Goal: Find specific page/section: Find specific page/section

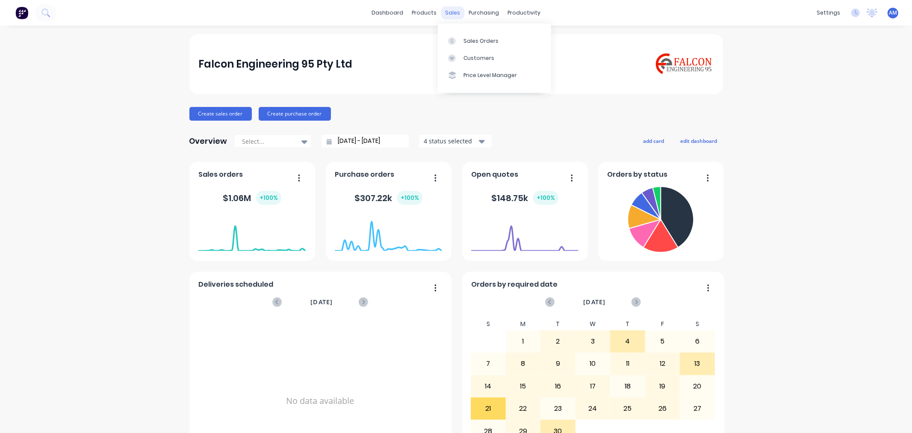
drag, startPoint x: 456, startPoint y: 9, endPoint x: 454, endPoint y: 16, distance: 6.5
click at [455, 9] on div "sales" at bounding box center [453, 12] width 24 height 13
drag, startPoint x: 471, startPoint y: 38, endPoint x: 454, endPoint y: 50, distance: 21.1
click at [471, 38] on div "Sales Orders" at bounding box center [480, 41] width 35 height 8
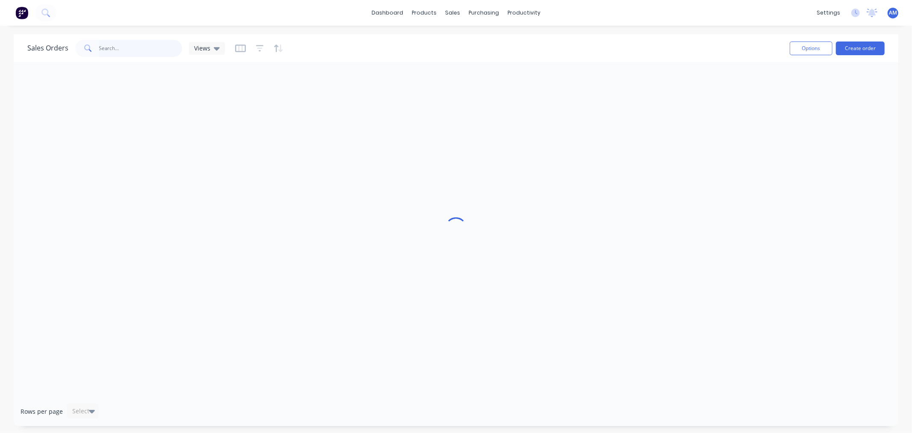
click at [128, 44] on input "text" at bounding box center [140, 48] width 83 height 17
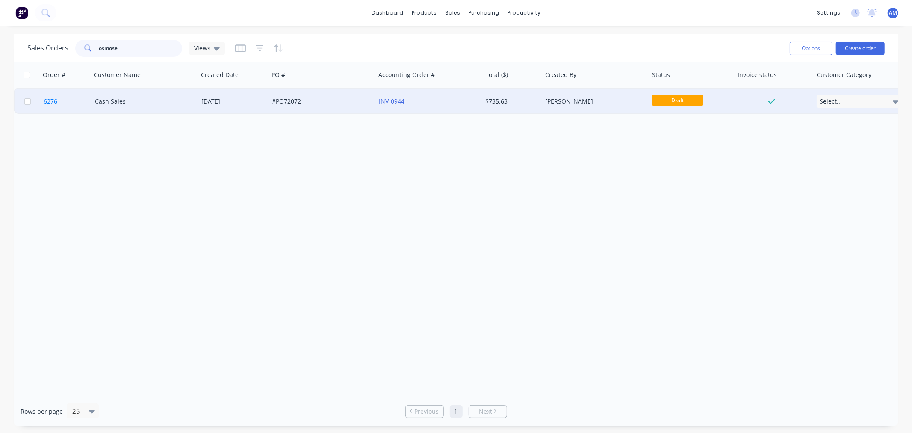
type input "osmose"
click at [73, 100] on link "6276" at bounding box center [69, 101] width 51 height 26
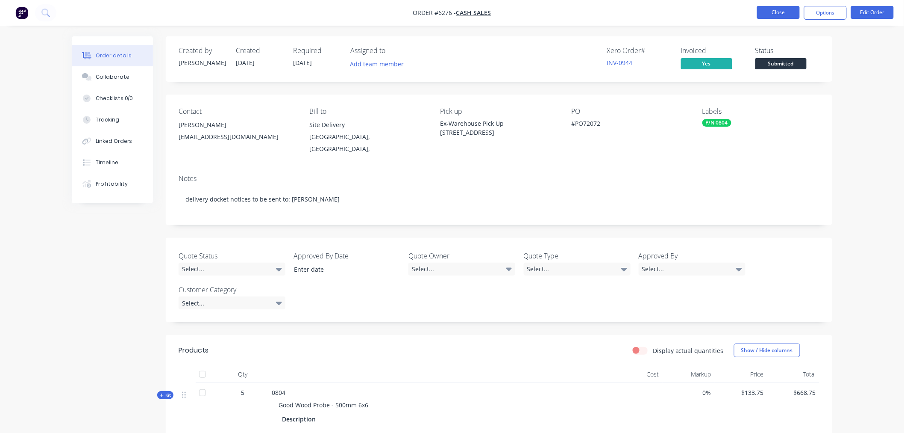
click at [782, 11] on button "Close" at bounding box center [778, 12] width 43 height 13
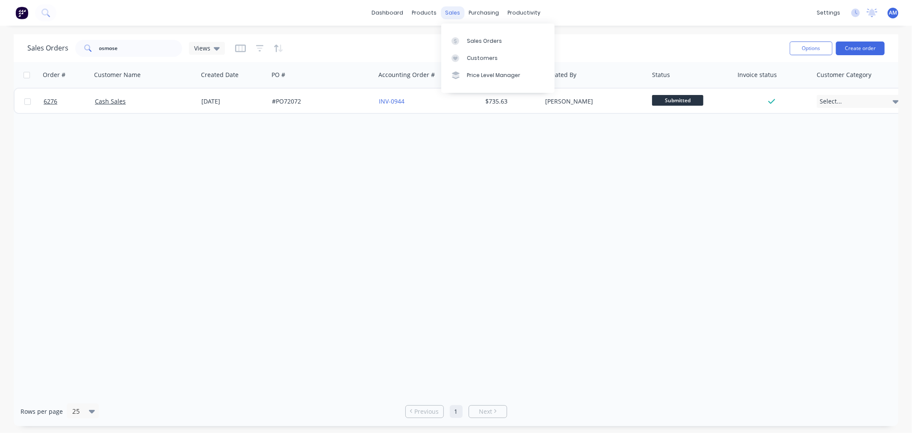
click at [455, 16] on div "sales" at bounding box center [453, 12] width 24 height 13
click at [471, 41] on div "Sales Orders" at bounding box center [484, 41] width 35 height 8
click at [492, 35] on link "Purchase Orders" at bounding box center [519, 40] width 113 height 17
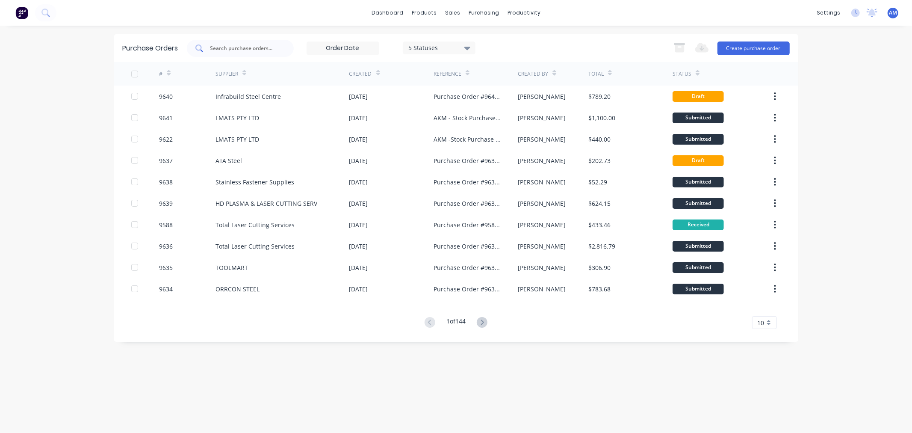
click at [242, 46] on input "text" at bounding box center [244, 48] width 71 height 9
click at [230, 46] on input "text" at bounding box center [244, 48] width 71 height 9
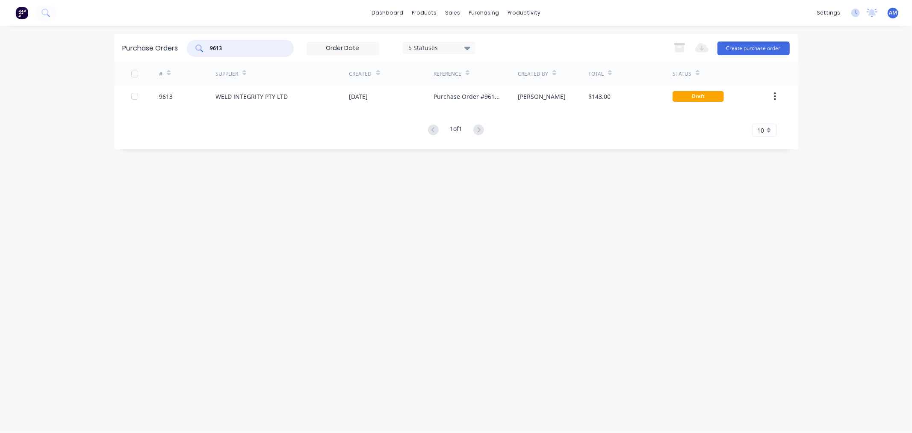
type input "9613"
click at [227, 97] on div "WELD INTEGRITY PTY LTD" at bounding box center [251, 96] width 72 height 9
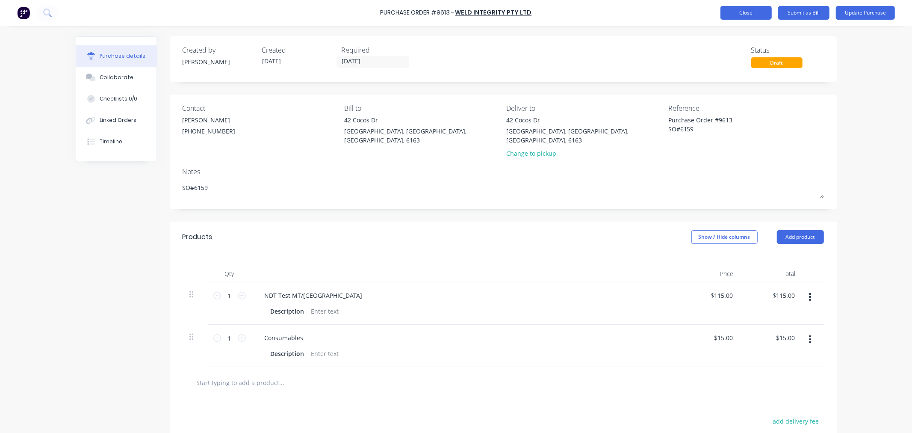
type textarea "x"
click at [729, 14] on button "Close" at bounding box center [745, 13] width 51 height 14
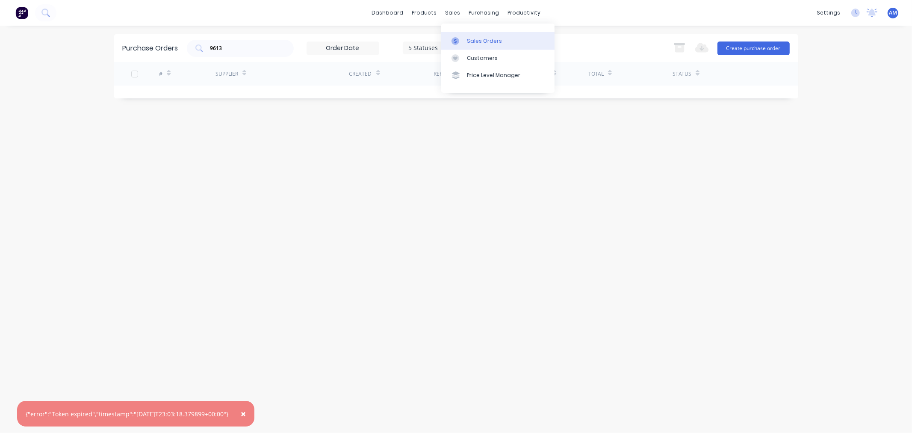
click at [471, 40] on div "Sales Orders" at bounding box center [484, 41] width 35 height 8
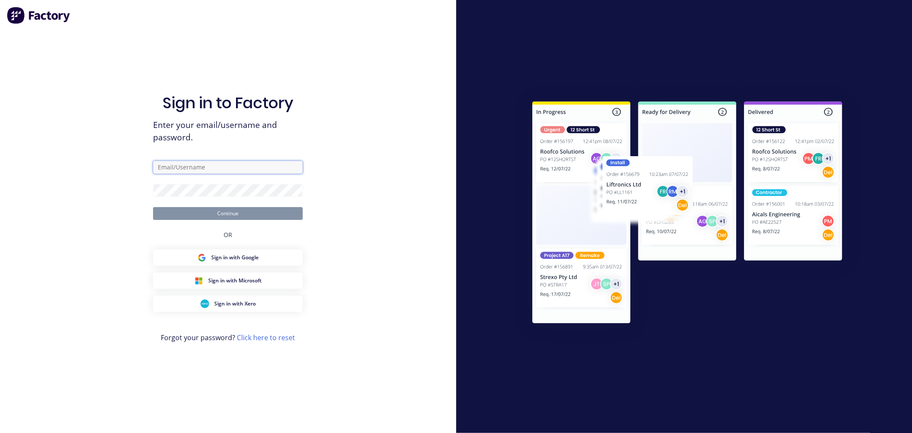
type input "[PERSON_NAME][EMAIL_ADDRESS][DOMAIN_NAME]"
click at [221, 212] on button "Continue" at bounding box center [228, 213] width 150 height 13
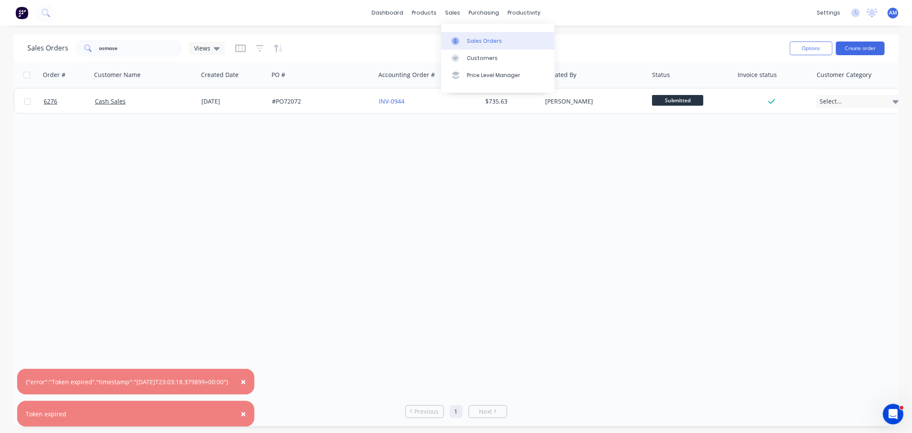
click at [475, 43] on div "Sales Orders" at bounding box center [484, 41] width 35 height 8
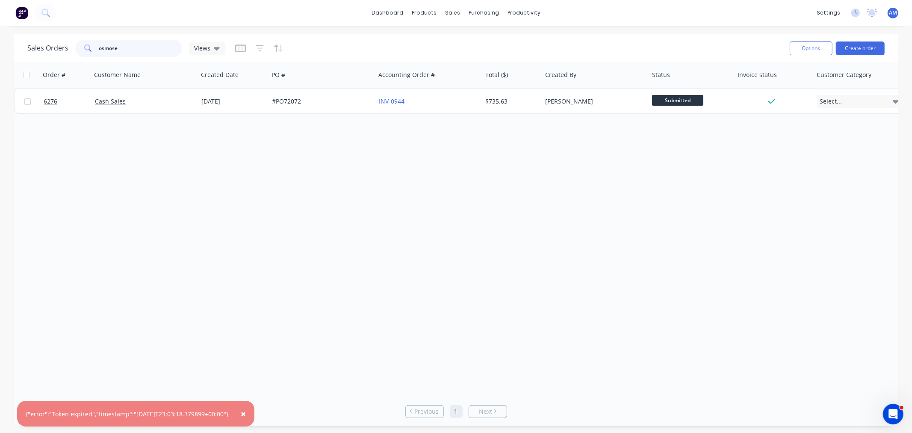
drag, startPoint x: 114, startPoint y: 49, endPoint x: 84, endPoint y: 53, distance: 30.6
click at [84, 53] on div "osmose" at bounding box center [128, 48] width 107 height 17
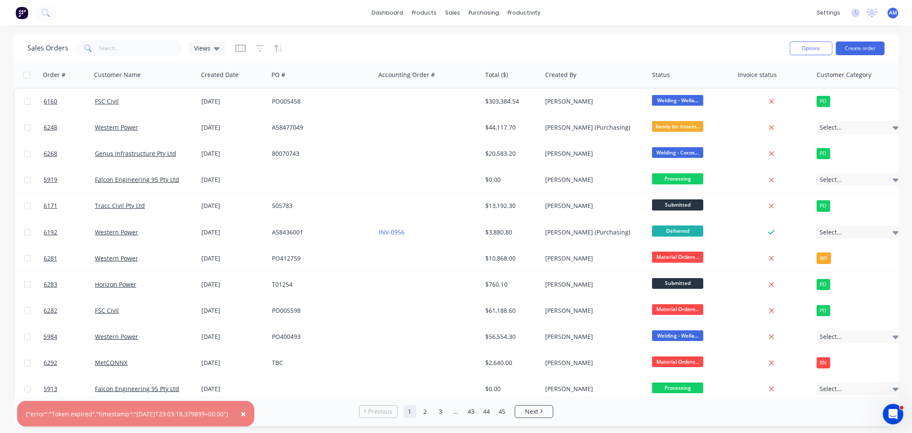
click at [246, 414] on span "×" at bounding box center [243, 413] width 5 height 12
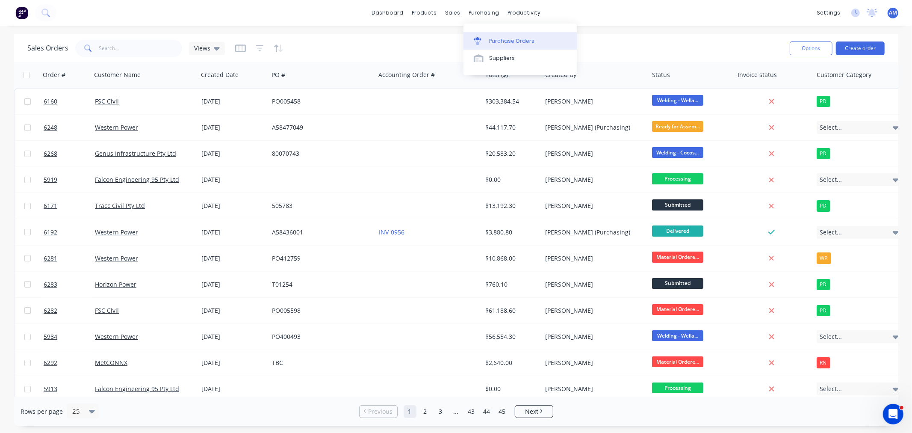
click at [489, 37] on div "Purchase Orders" at bounding box center [511, 41] width 45 height 8
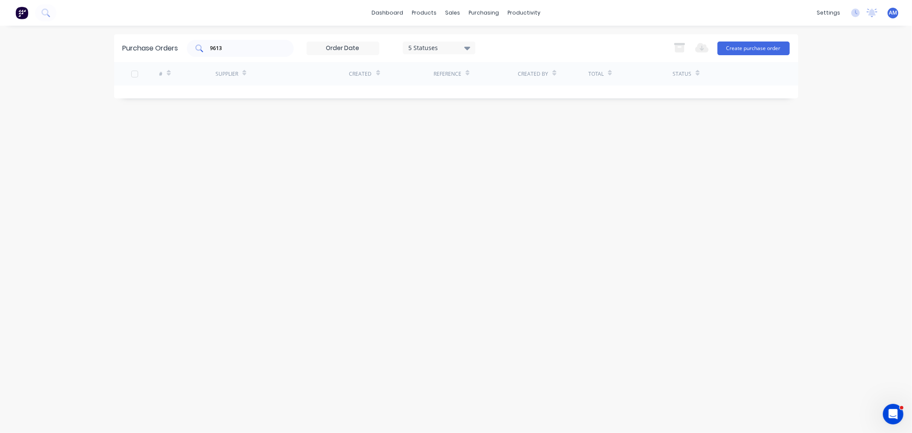
drag, startPoint x: 253, startPoint y: 53, endPoint x: 195, endPoint y: 54, distance: 57.7
click at [195, 54] on div "9613" at bounding box center [240, 48] width 107 height 17
drag, startPoint x: 203, startPoint y: 47, endPoint x: 179, endPoint y: 56, distance: 26.0
click at [179, 54] on div "Purchase Orders 9613 5 Statuses 5 Statuses Export to Excel (XLSX) Create purcha…" at bounding box center [456, 48] width 684 height 28
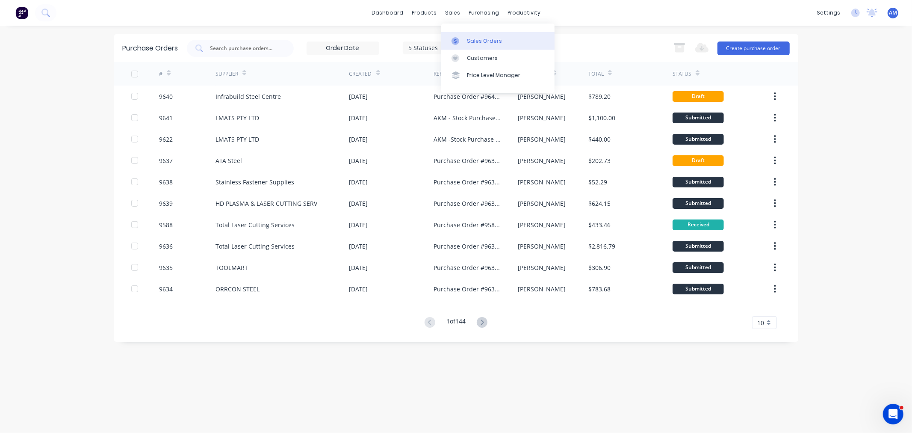
click at [476, 39] on div "Sales Orders" at bounding box center [484, 41] width 35 height 8
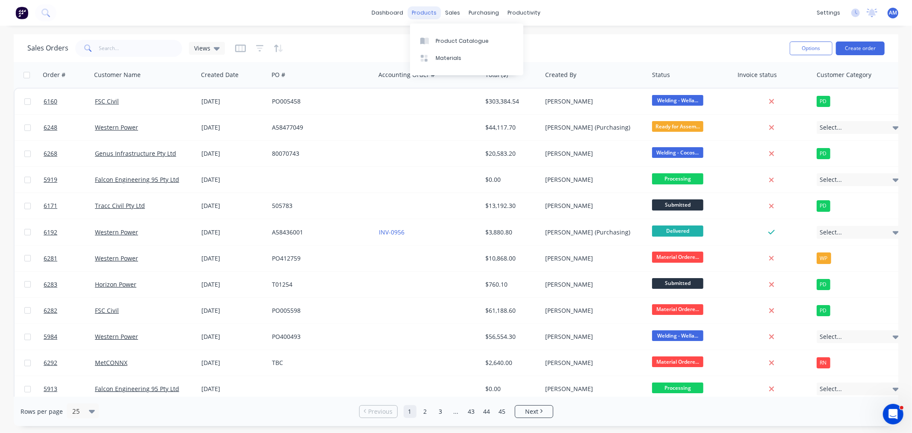
click at [420, 12] on div "products" at bounding box center [423, 12] width 33 height 13
click at [422, 39] on icon at bounding box center [422, 41] width 4 height 7
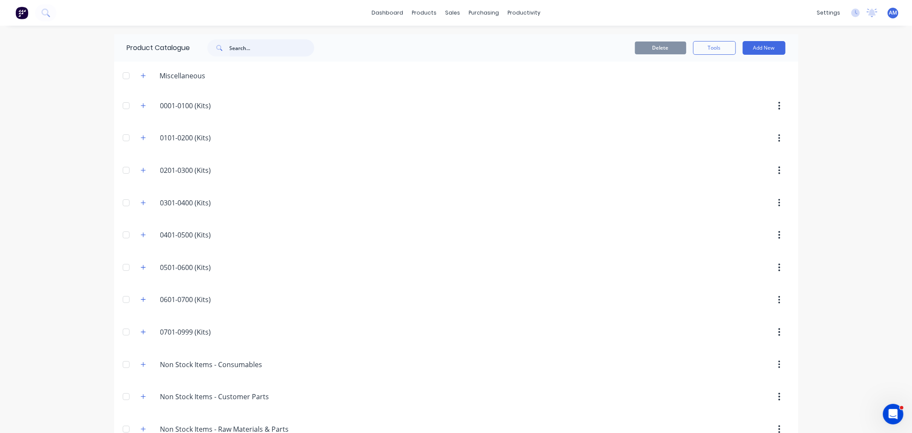
click at [244, 50] on input "text" at bounding box center [272, 47] width 85 height 17
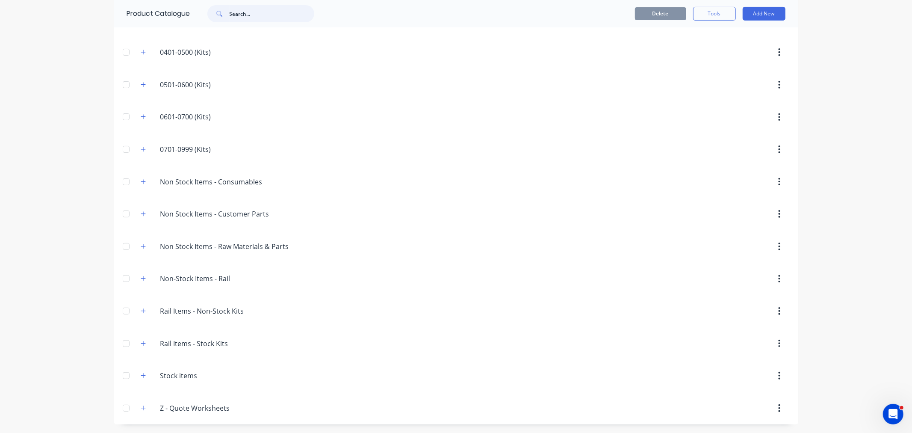
scroll to position [184, 0]
click at [141, 374] on icon "button" at bounding box center [143, 375] width 5 height 6
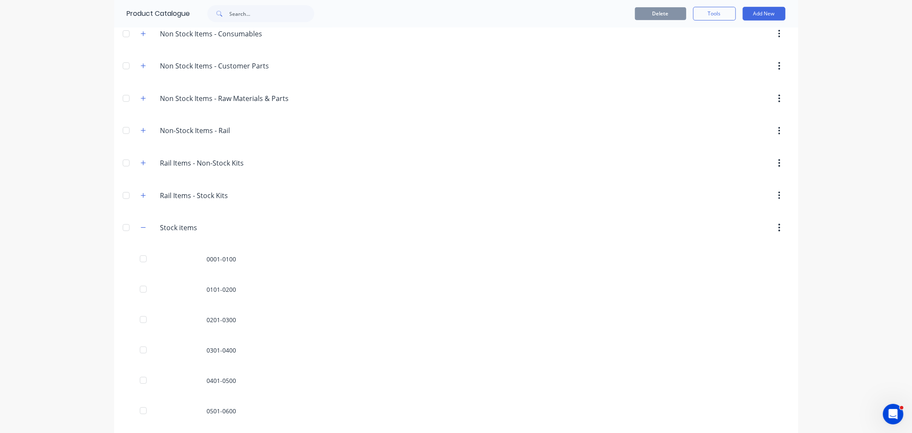
scroll to position [486, 0]
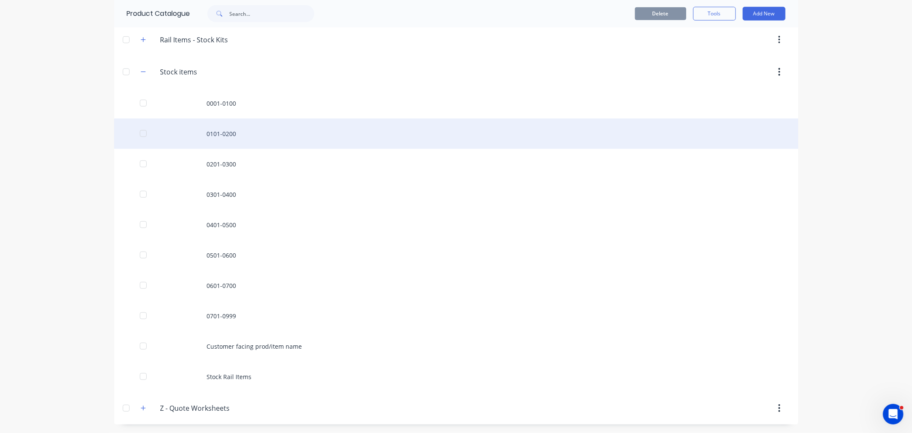
click at [218, 133] on div "0101-0200" at bounding box center [456, 133] width 684 height 30
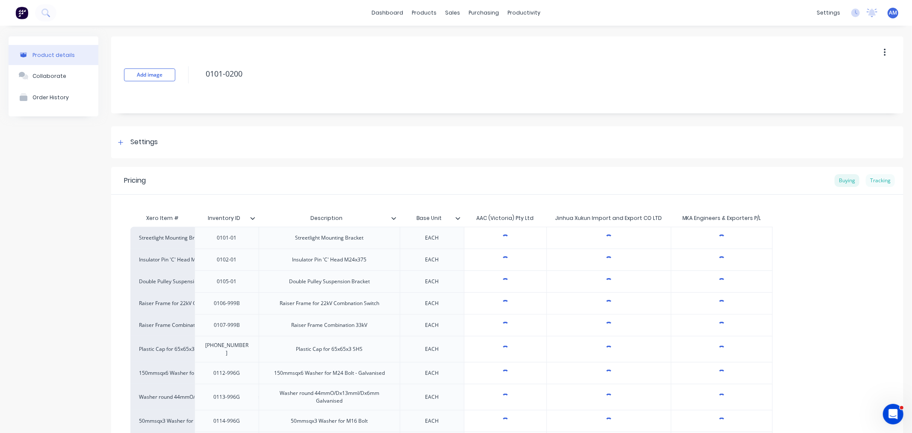
click at [872, 179] on div "Tracking" at bounding box center [880, 180] width 29 height 13
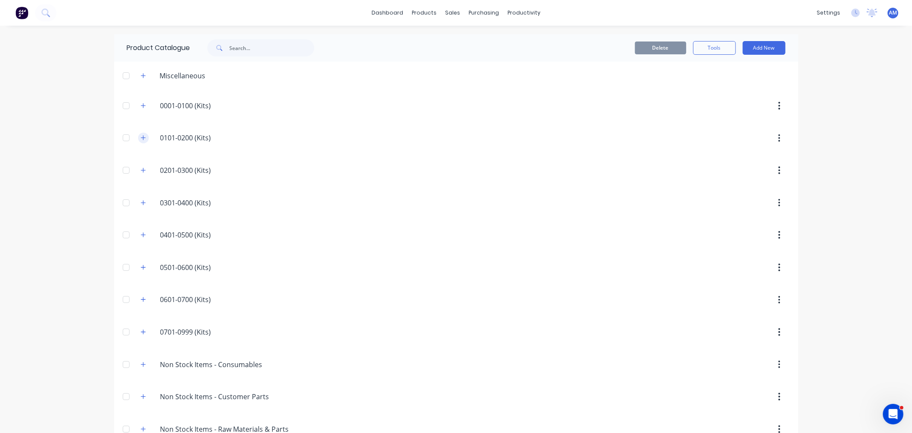
click at [141, 140] on icon "button" at bounding box center [143, 138] width 5 height 6
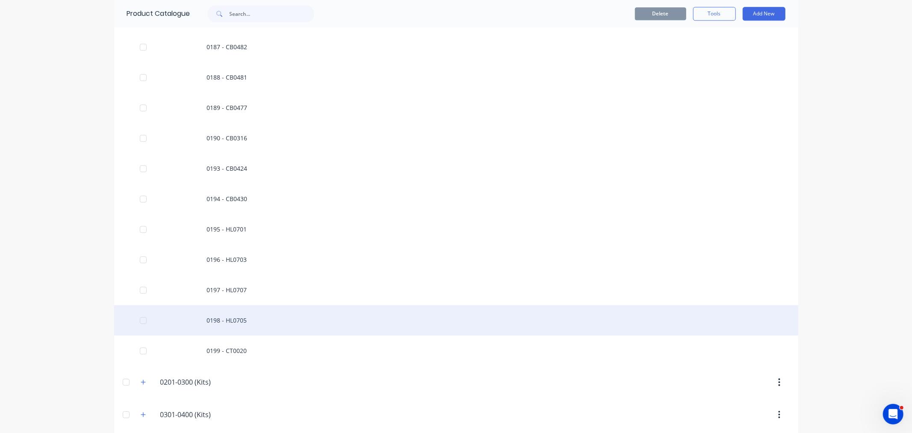
scroll to position [1744, 0]
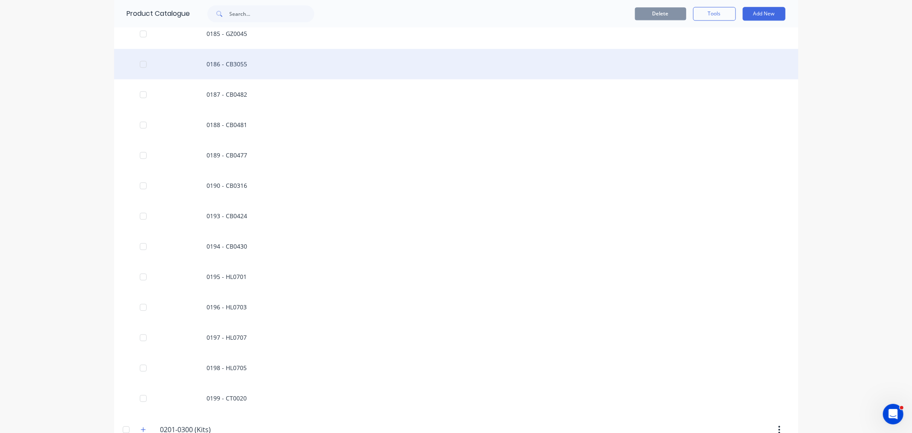
click at [219, 57] on div "0186 - CB3055" at bounding box center [456, 64] width 684 height 30
